Goal: Information Seeking & Learning: Check status

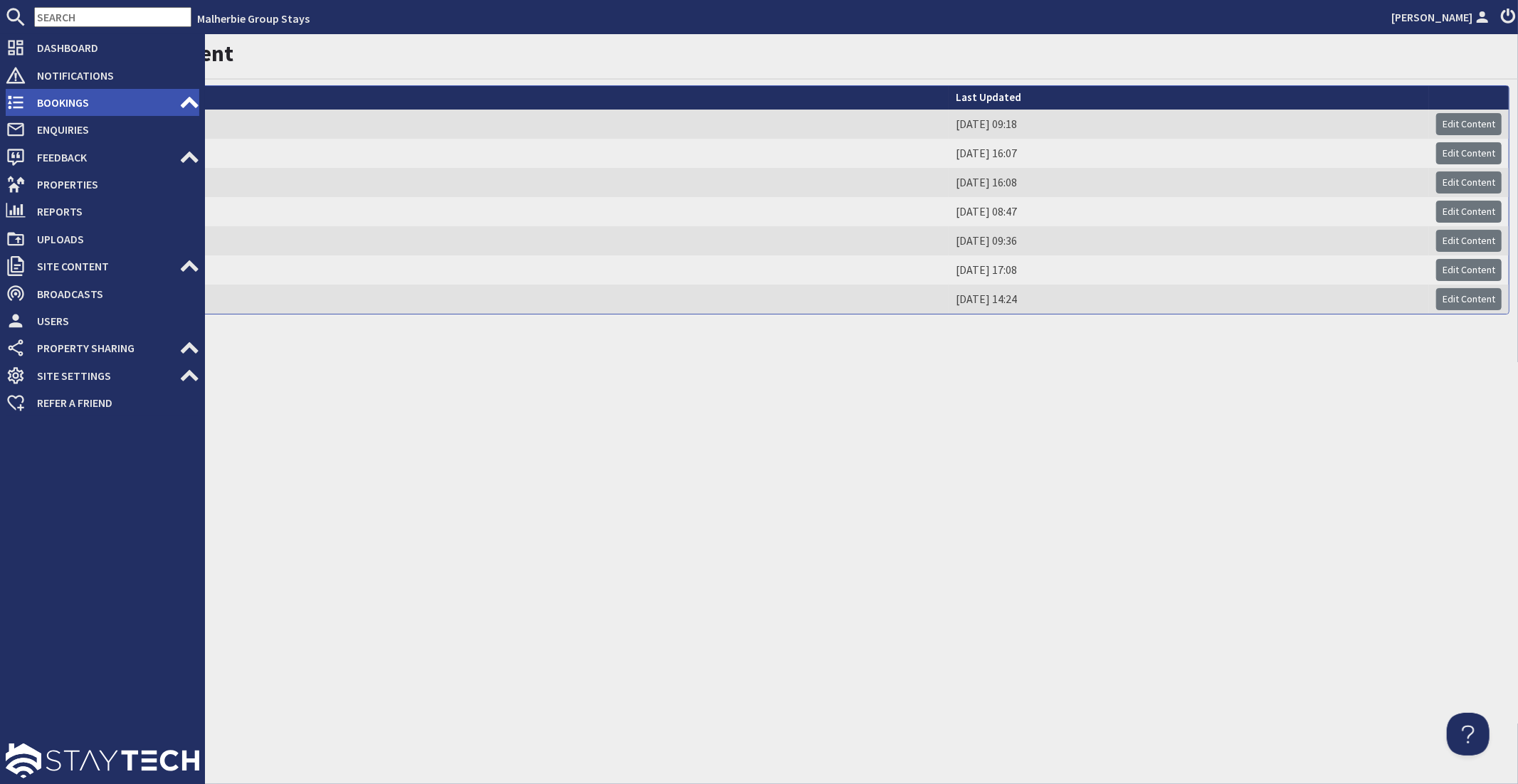
click at [66, 111] on span "Bookings" at bounding box center [102, 103] width 153 height 23
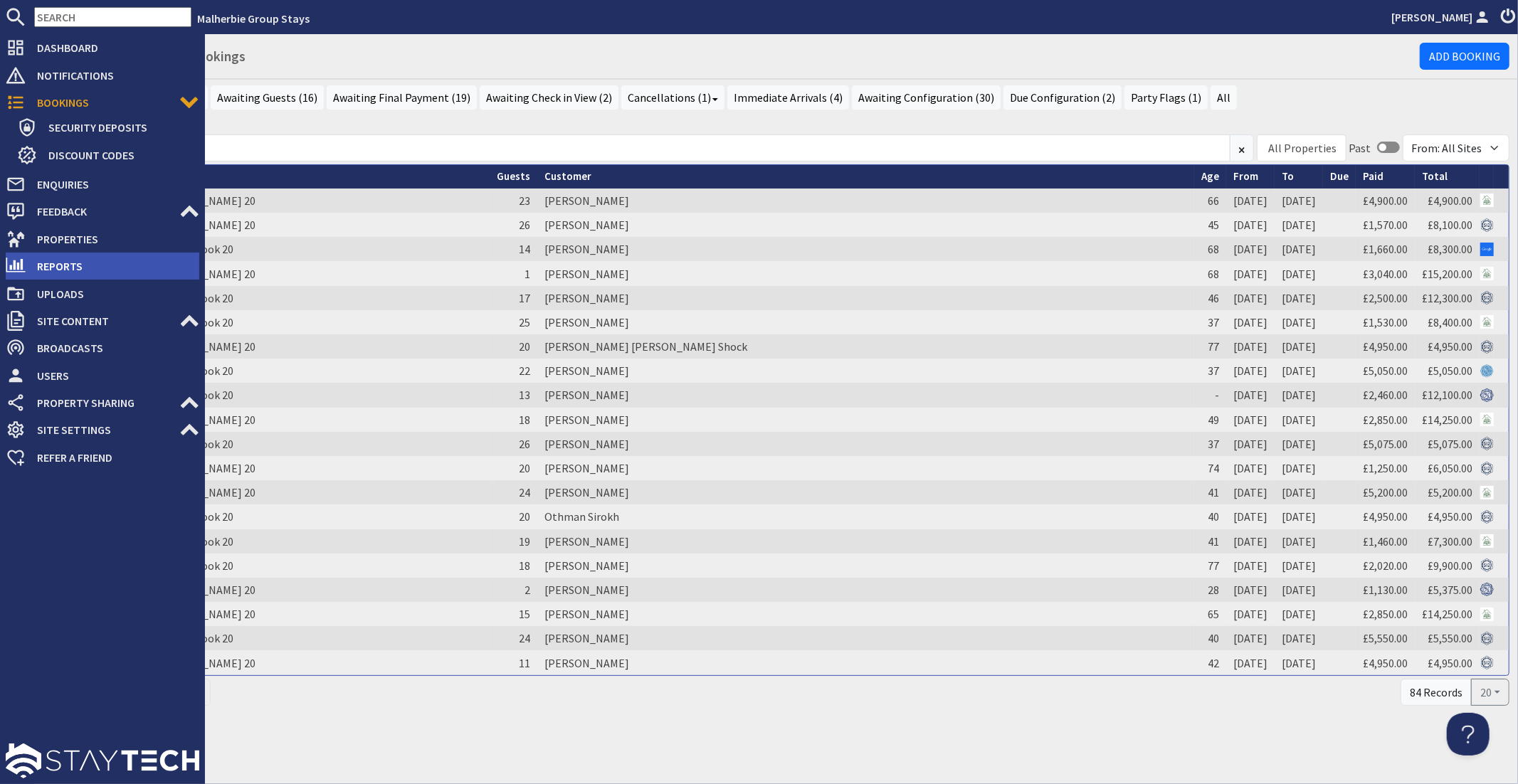
click at [54, 262] on span "Reports" at bounding box center [112, 266] width 173 height 23
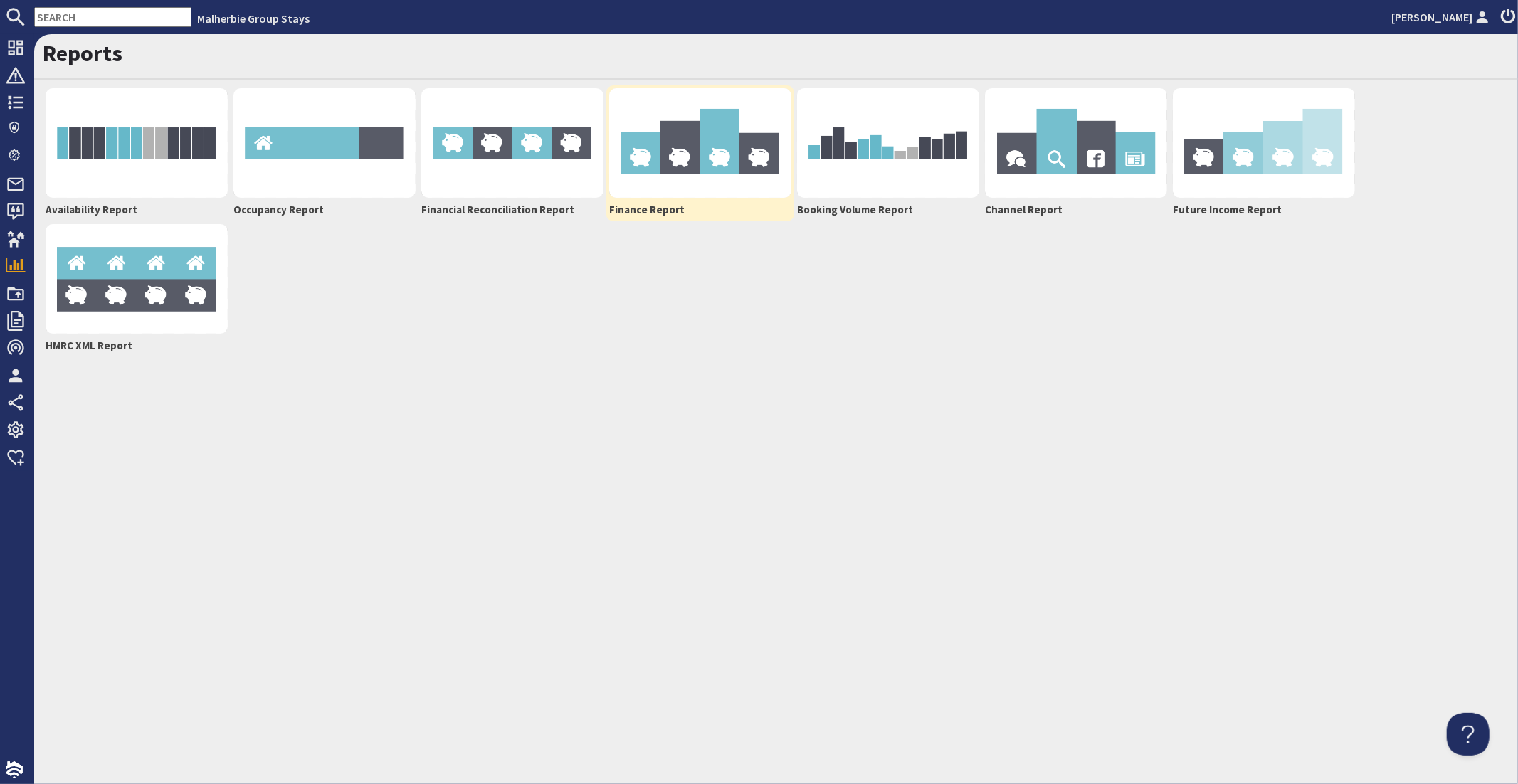
click at [718, 177] on img at bounding box center [700, 143] width 182 height 109
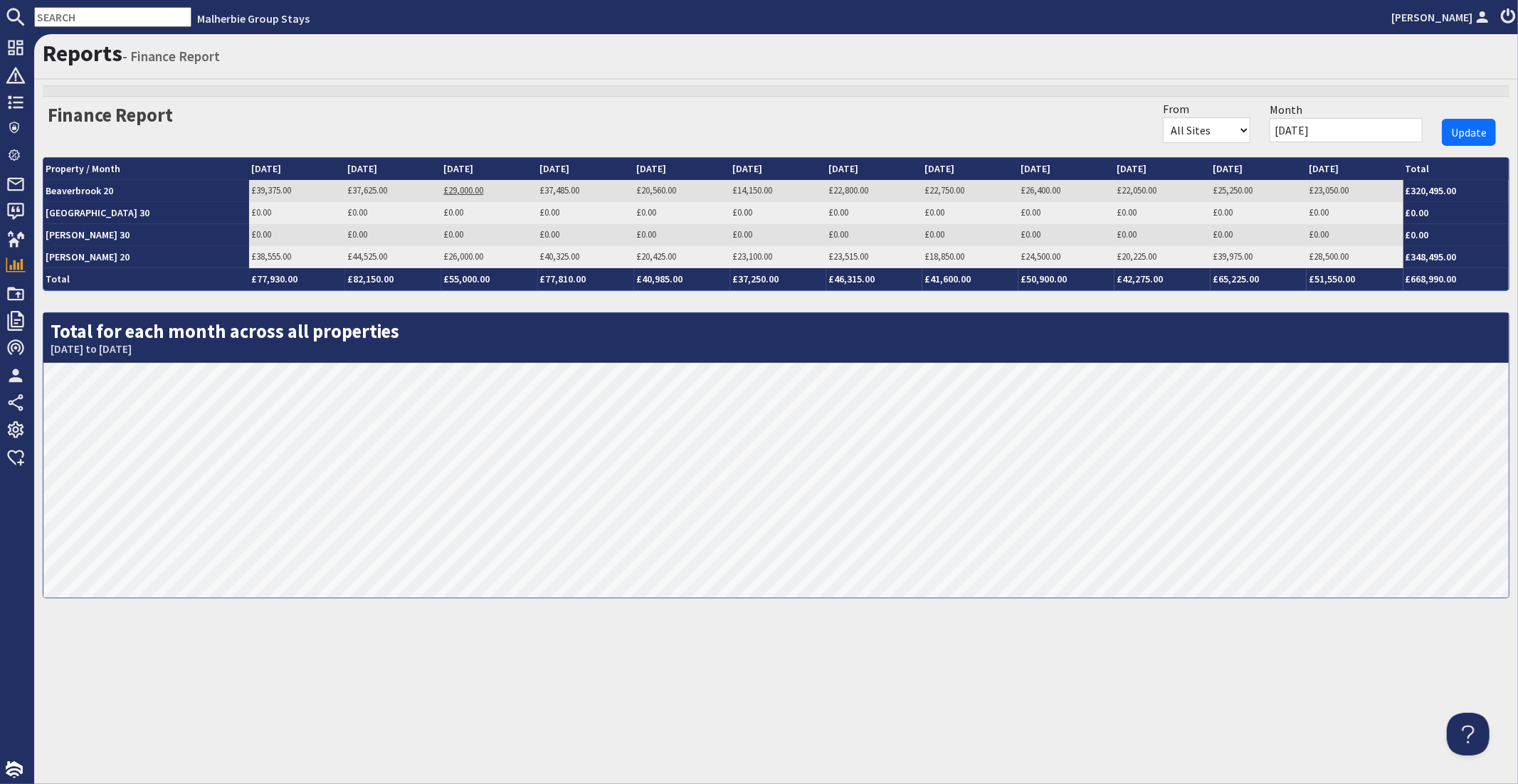
click at [444, 190] on link "£29,000.00" at bounding box center [463, 190] width 40 height 12
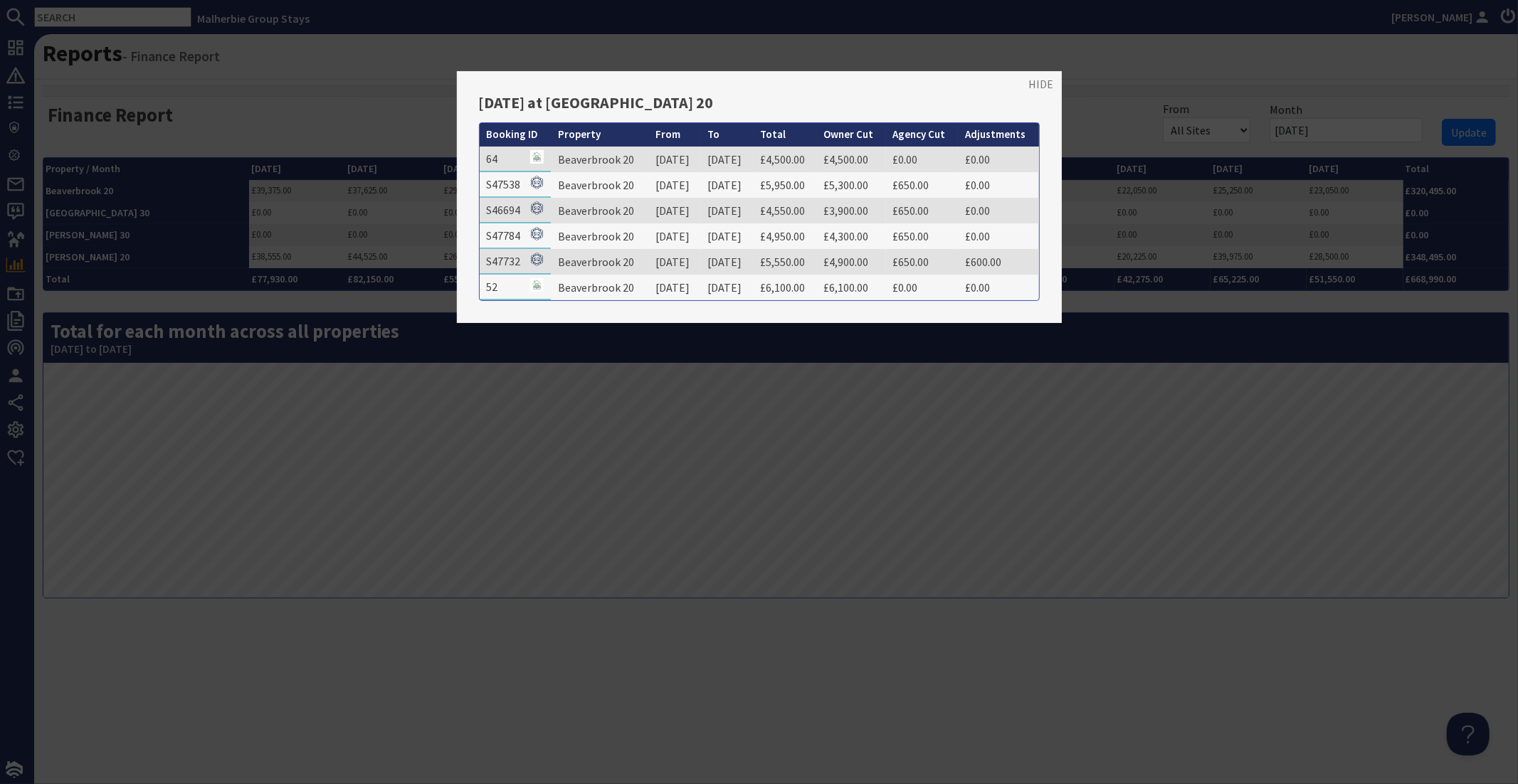
click at [393, 140] on div at bounding box center [759, 392] width 1518 height 784
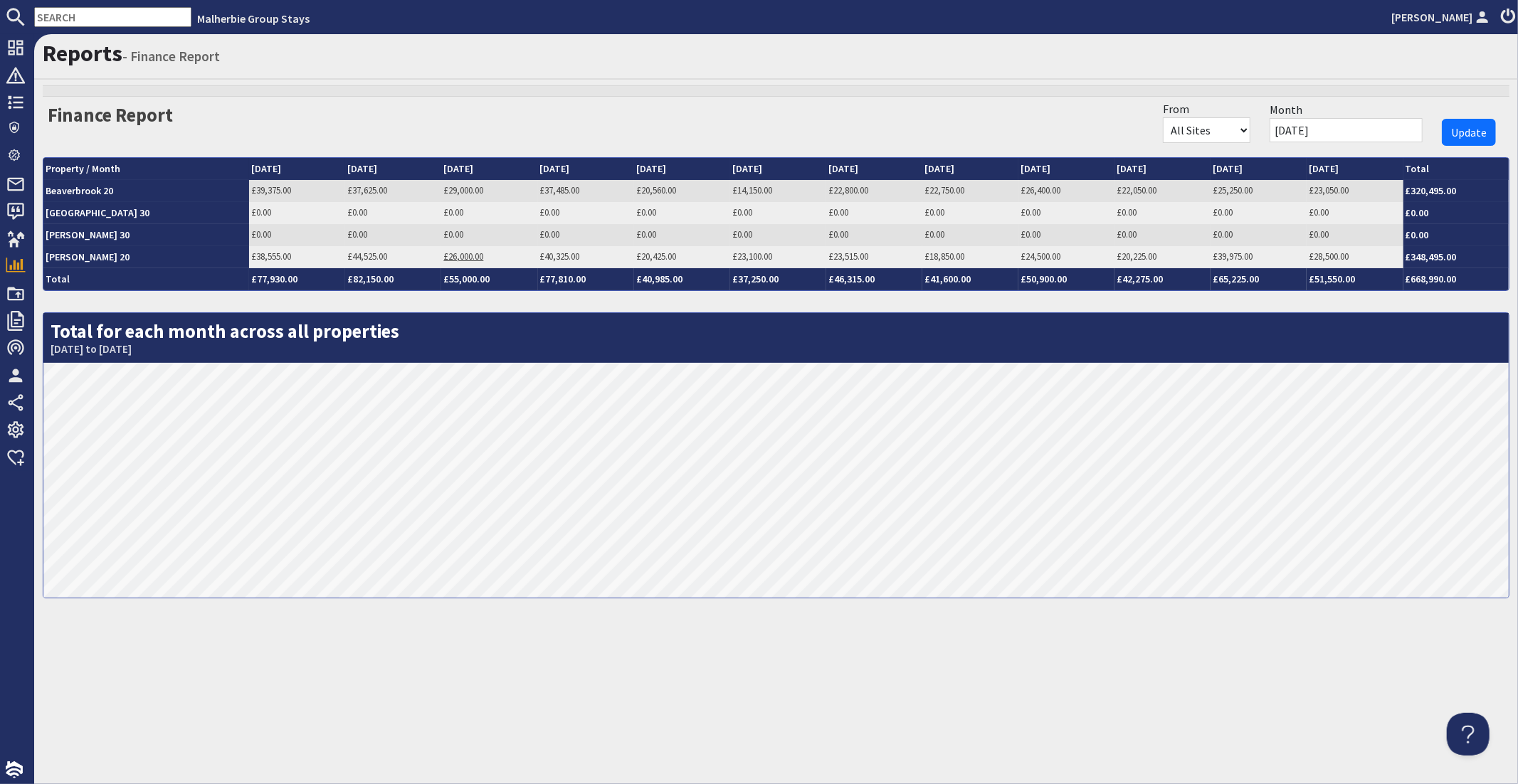
click at [444, 260] on link "£26,000.00" at bounding box center [463, 256] width 40 height 12
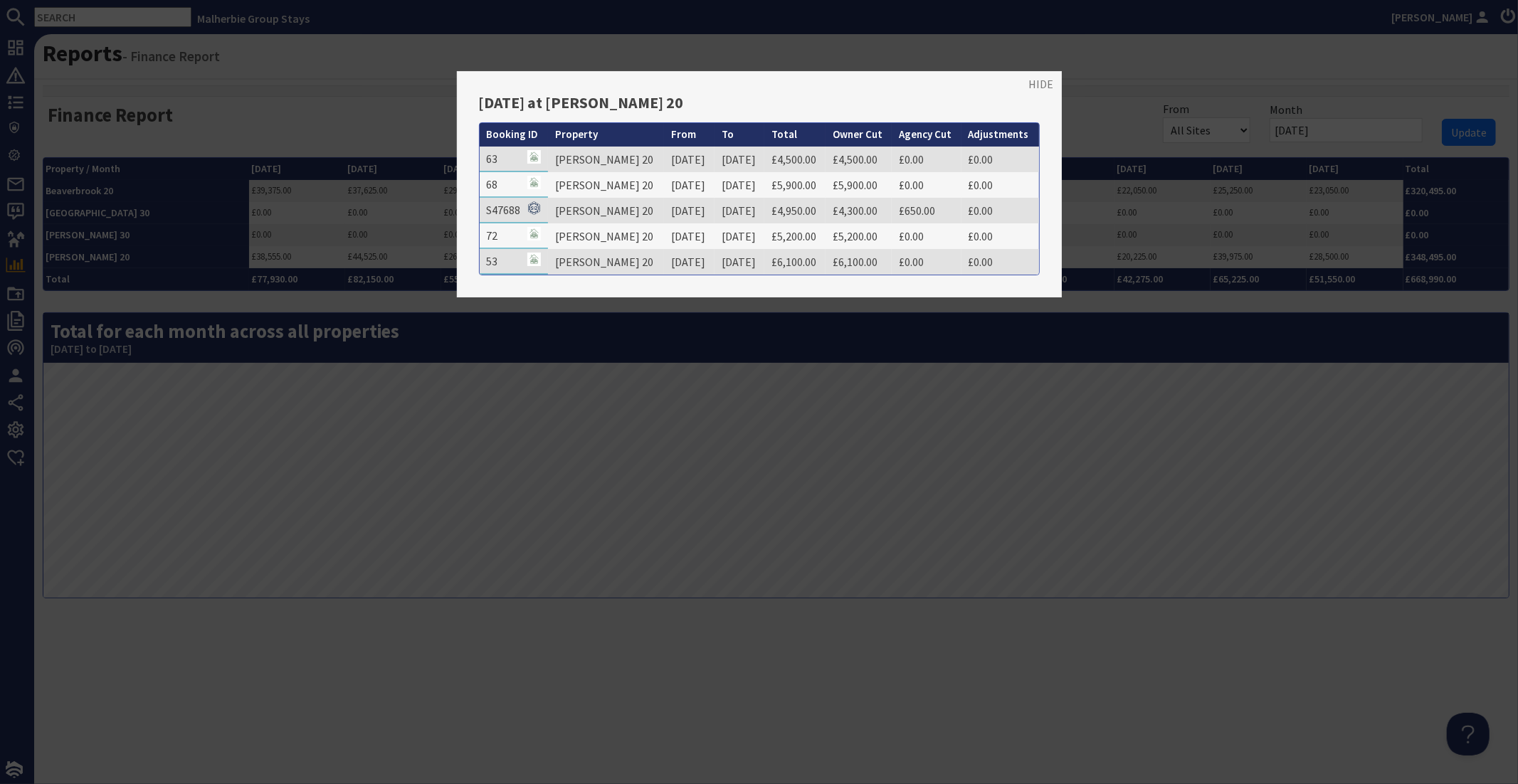
click at [516, 337] on div at bounding box center [759, 392] width 1518 height 784
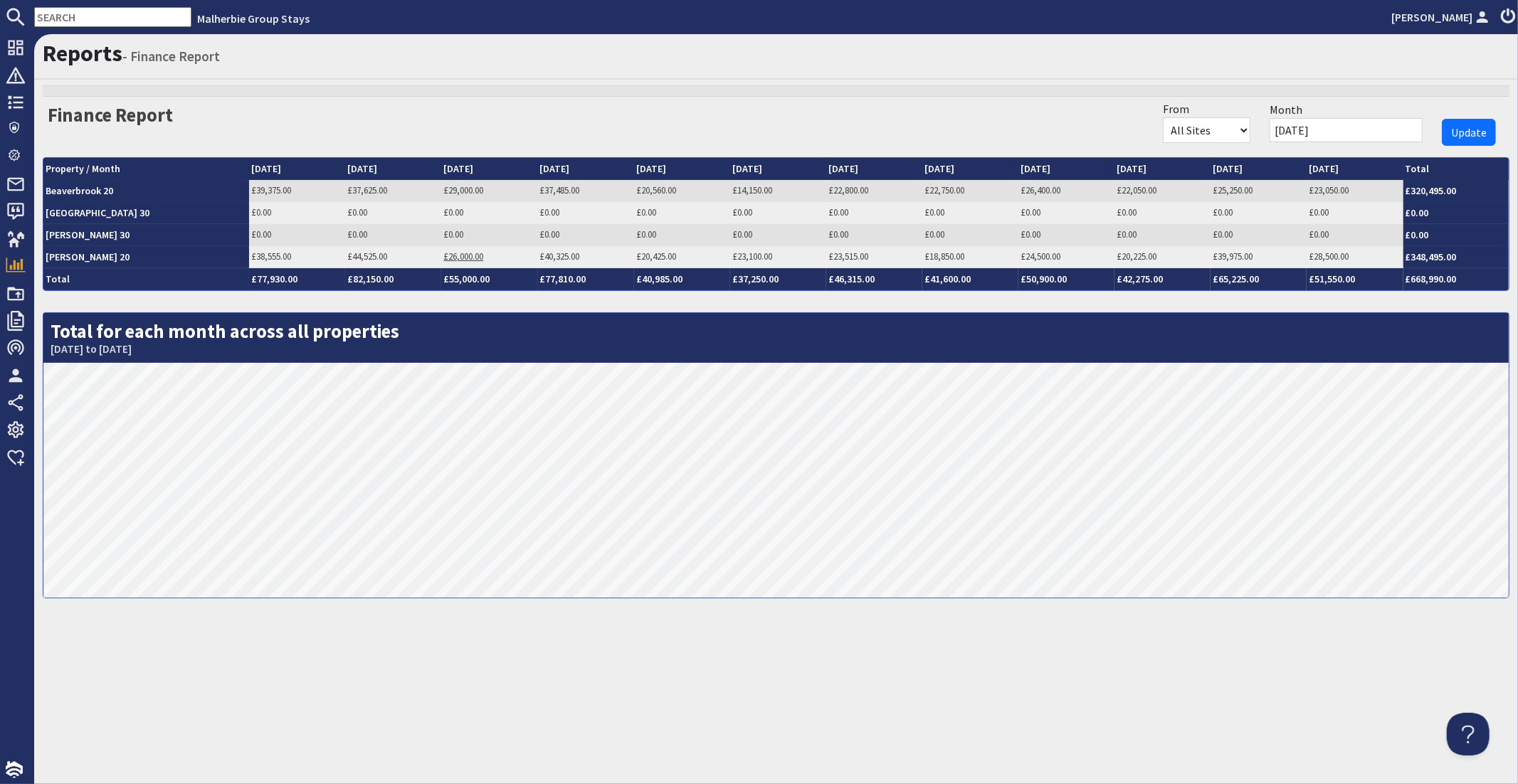
click at [444, 255] on link "£26,000.00" at bounding box center [463, 256] width 40 height 12
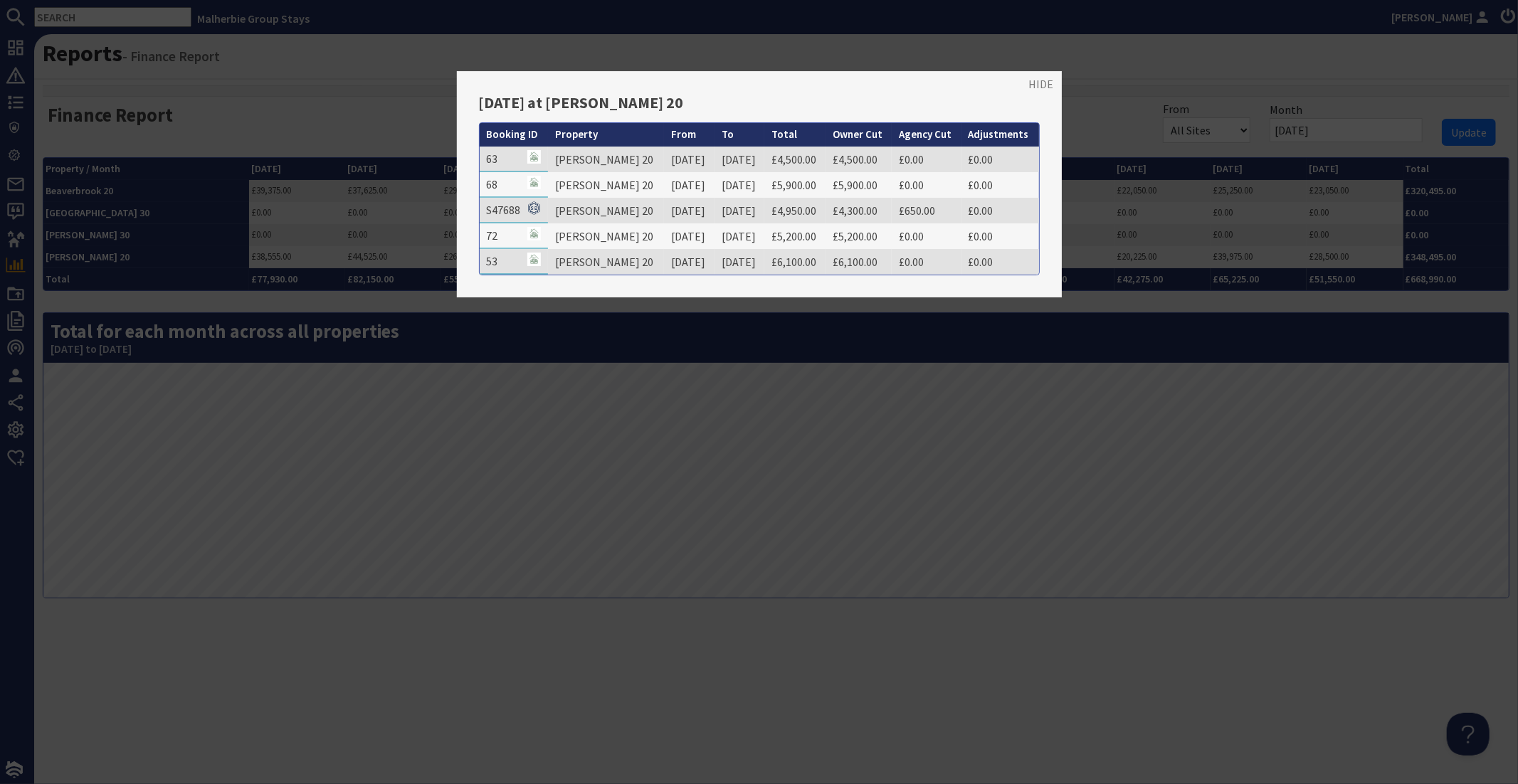
click at [903, 36] on div at bounding box center [759, 392] width 1518 height 784
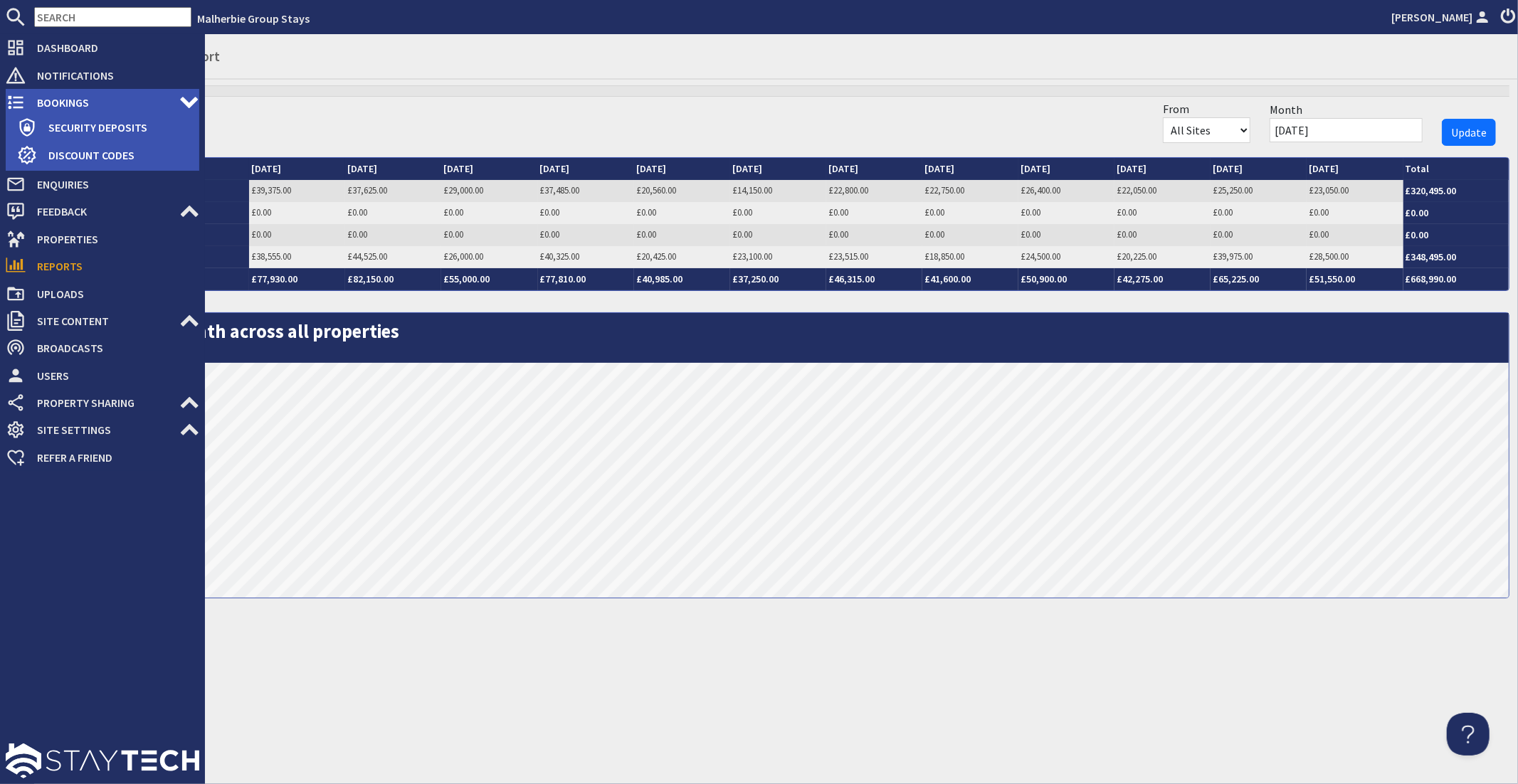
click at [46, 94] on span "Bookings" at bounding box center [102, 103] width 153 height 23
